Goal: Task Accomplishment & Management: Manage account settings

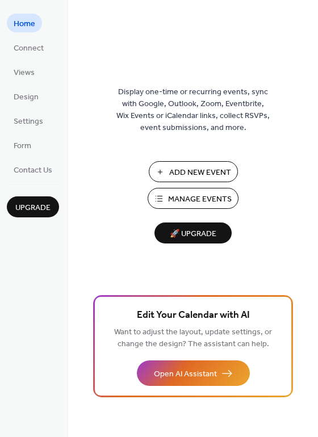
click at [172, 201] on span "Manage Events" at bounding box center [200, 199] width 64 height 12
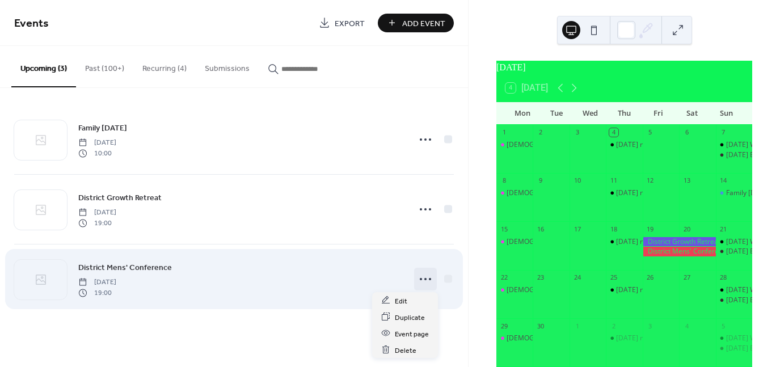
click at [419, 282] on icon at bounding box center [425, 279] width 18 height 18
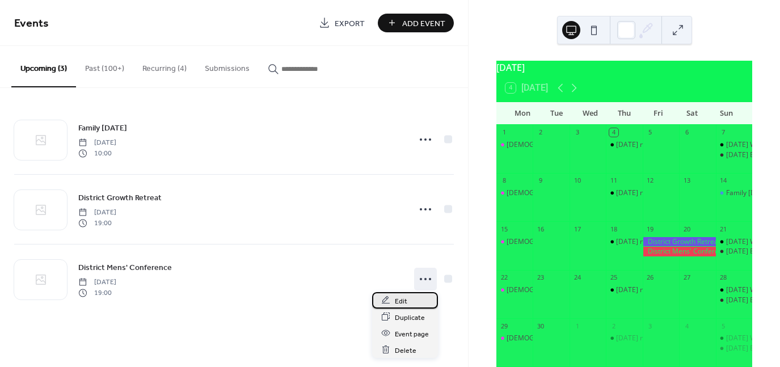
click at [409, 298] on div "Edit" at bounding box center [405, 300] width 66 height 16
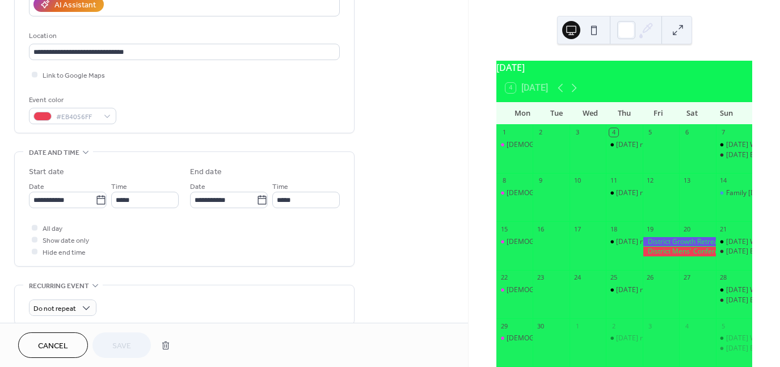
scroll to position [220, 0]
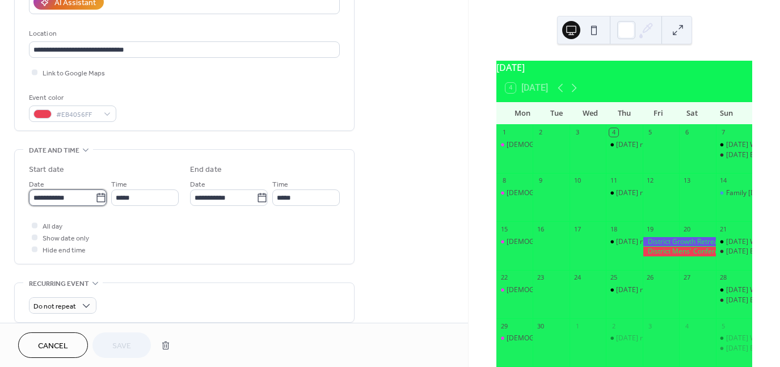
click at [71, 202] on input "**********" at bounding box center [62, 197] width 66 height 16
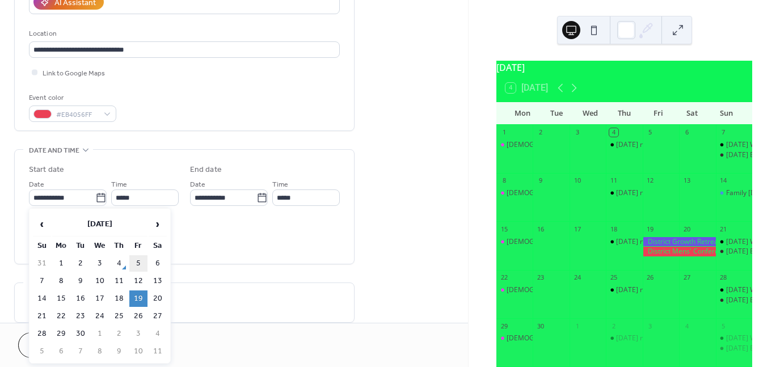
click at [138, 264] on td "5" at bounding box center [138, 263] width 18 height 16
type input "**********"
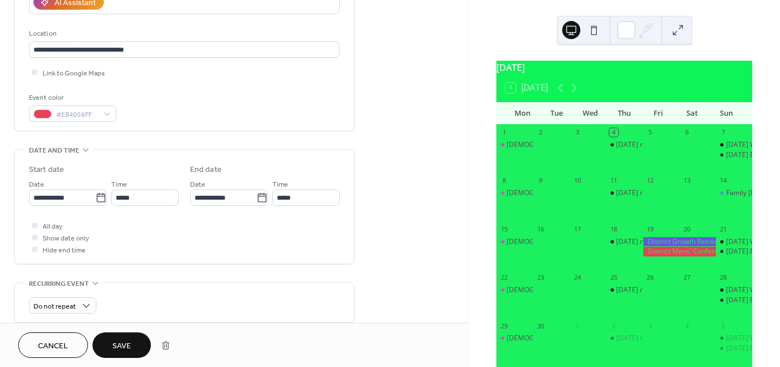
click at [104, 334] on button "Save" at bounding box center [121, 345] width 58 height 26
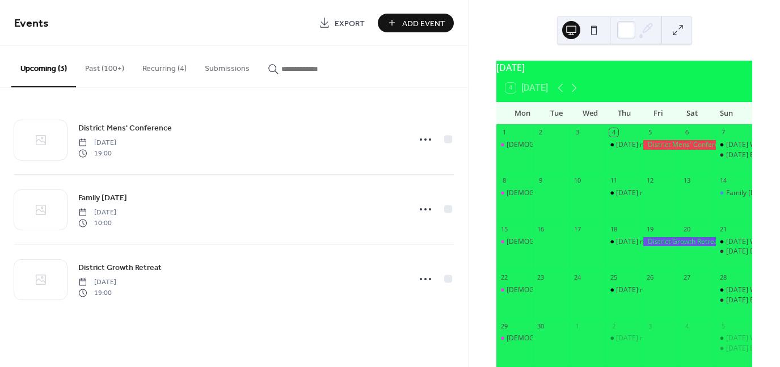
click at [113, 72] on button "Past (100+)" at bounding box center [104, 66] width 57 height 40
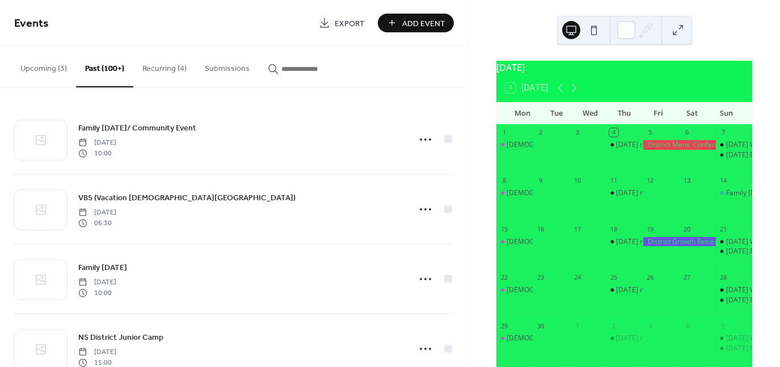
drag, startPoint x: 467, startPoint y: 121, endPoint x: 467, endPoint y: 164, distance: 43.1
click at [467, 164] on div "Family [DATE]/ Community Event [DATE] 10:00 VBS (Vacation [DEMOGRAPHIC_DATA][GE…" at bounding box center [234, 227] width 468 height 279
